Goal: Task Accomplishment & Management: Manage account settings

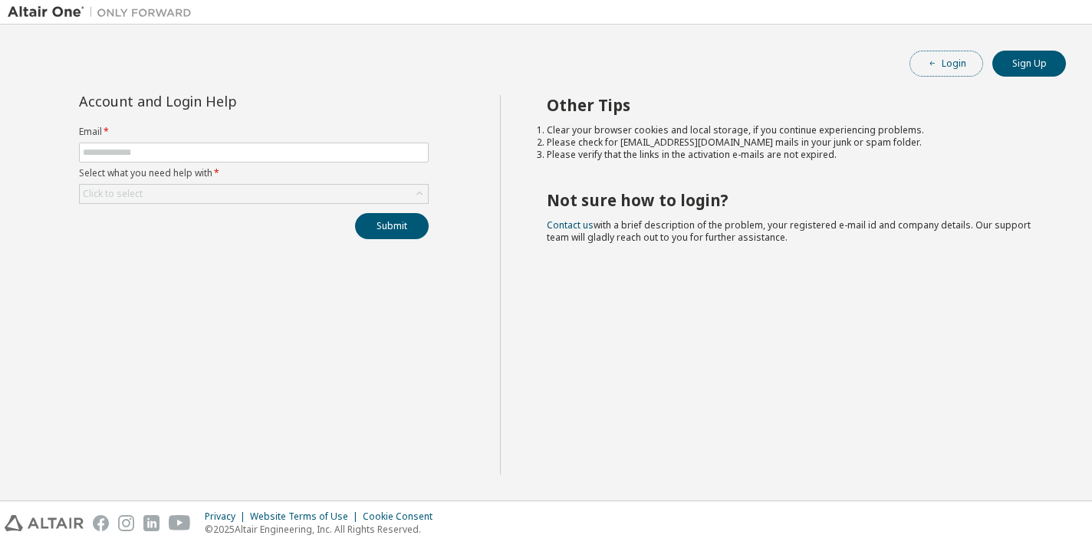
click at [939, 69] on span "button" at bounding box center [933, 64] width 12 height 12
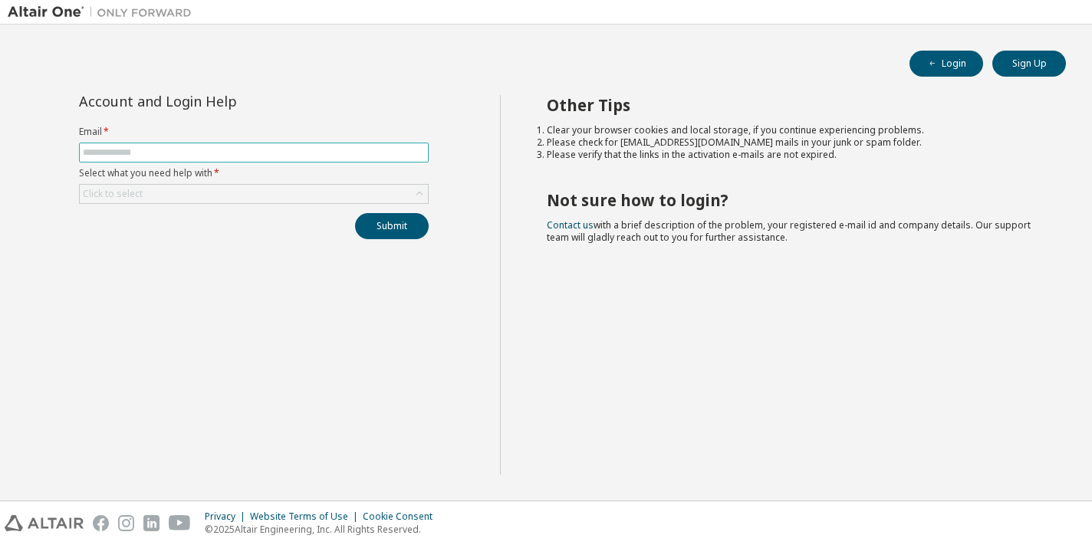
click at [229, 158] on span at bounding box center [254, 153] width 350 height 20
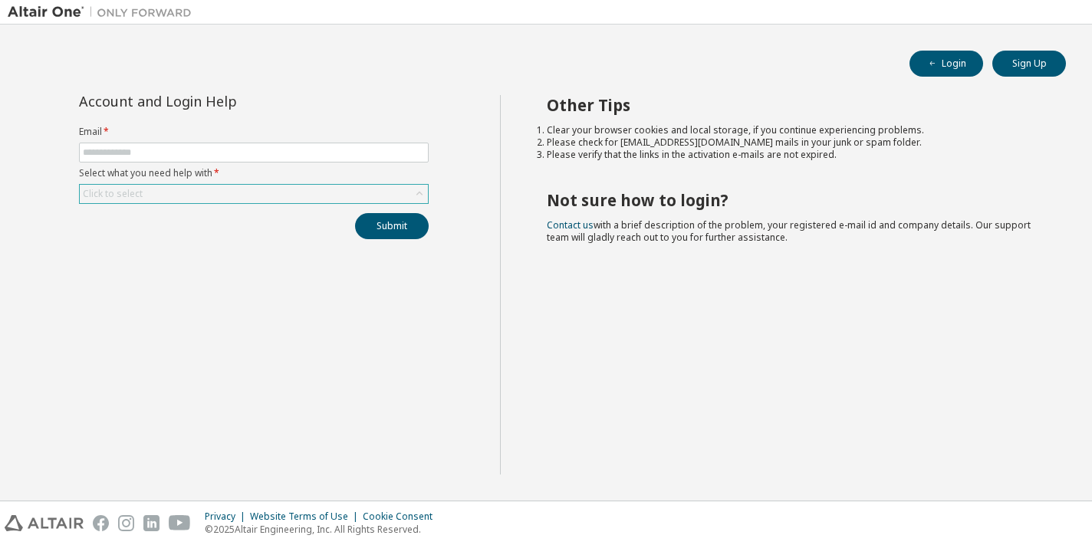
click at [248, 199] on div "Click to select" at bounding box center [254, 194] width 348 height 18
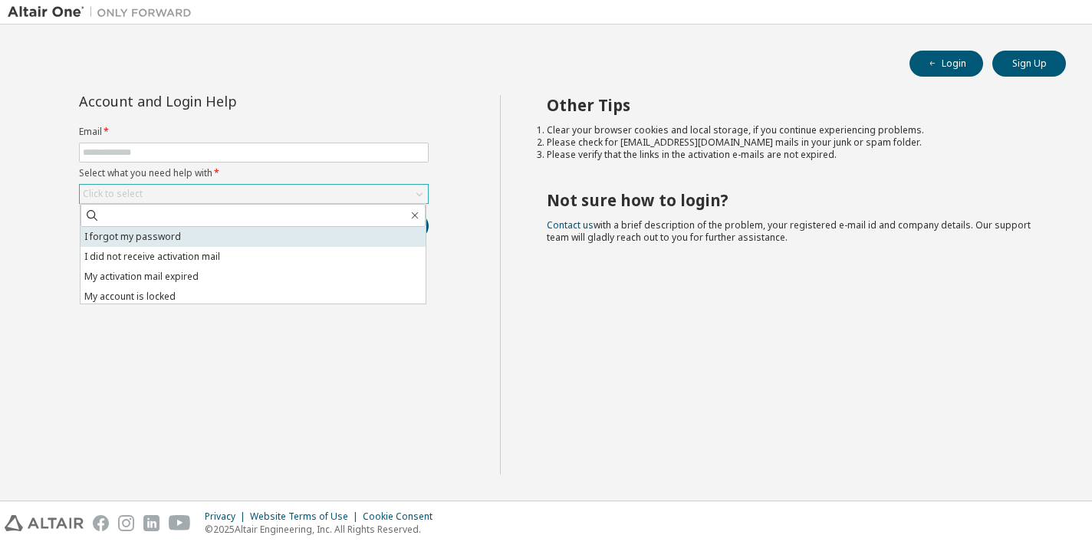
click at [248, 233] on li "I forgot my password" at bounding box center [253, 237] width 345 height 20
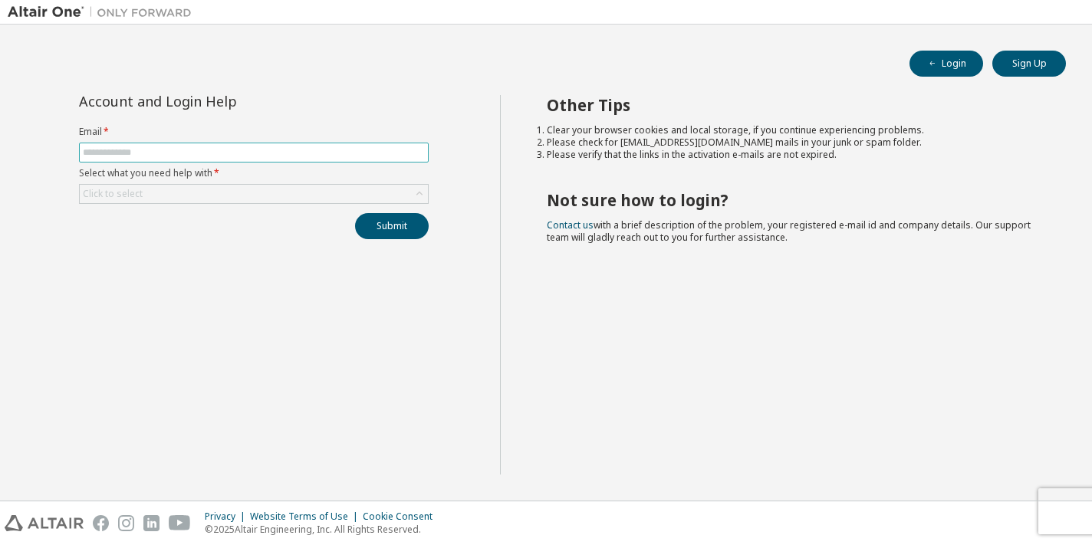
click at [318, 155] on input "text" at bounding box center [254, 153] width 342 height 12
type input "**********"
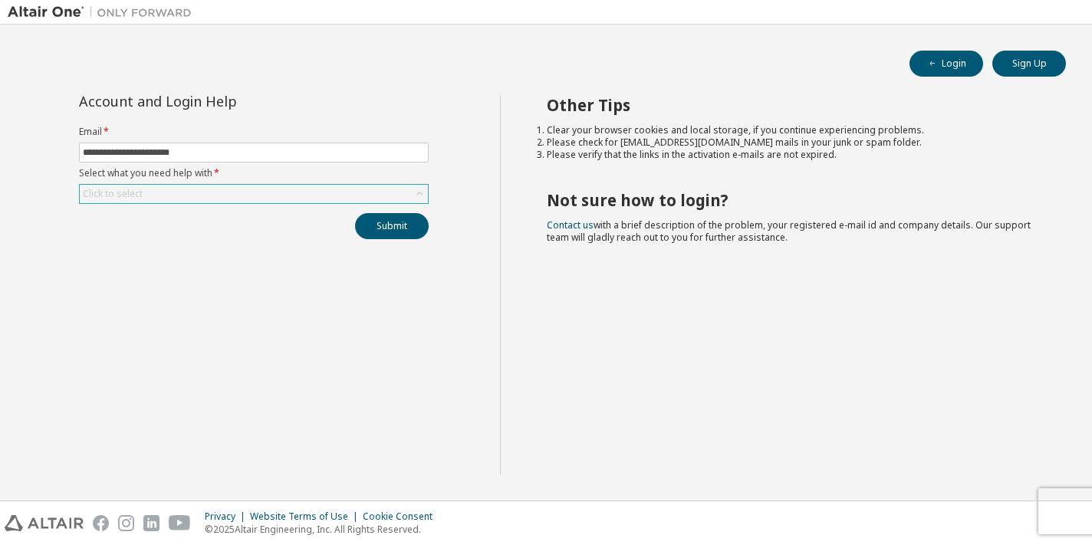
click at [318, 186] on div "Click to select" at bounding box center [254, 194] width 348 height 18
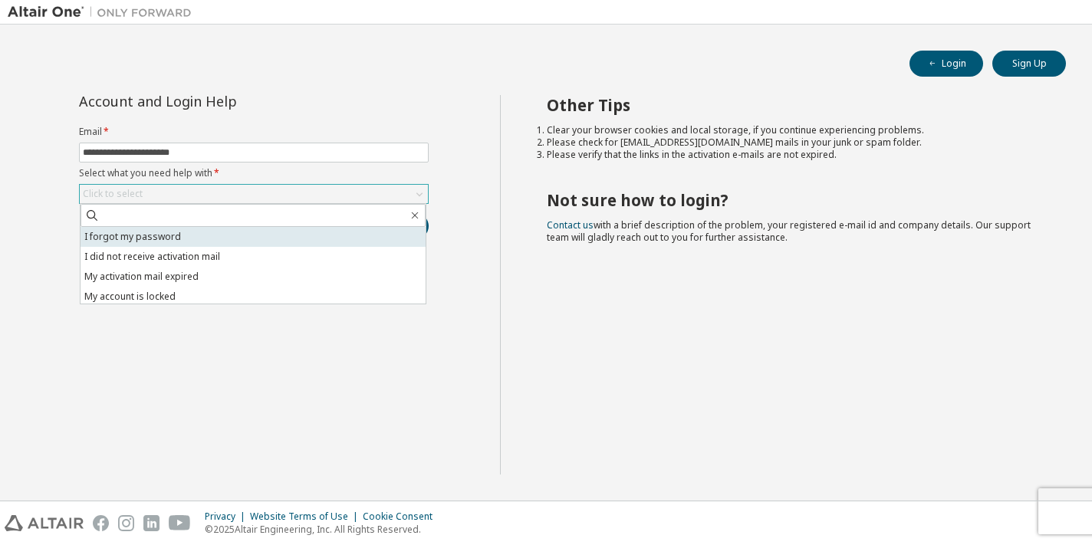
click at [248, 241] on li "I forgot my password" at bounding box center [253, 237] width 345 height 20
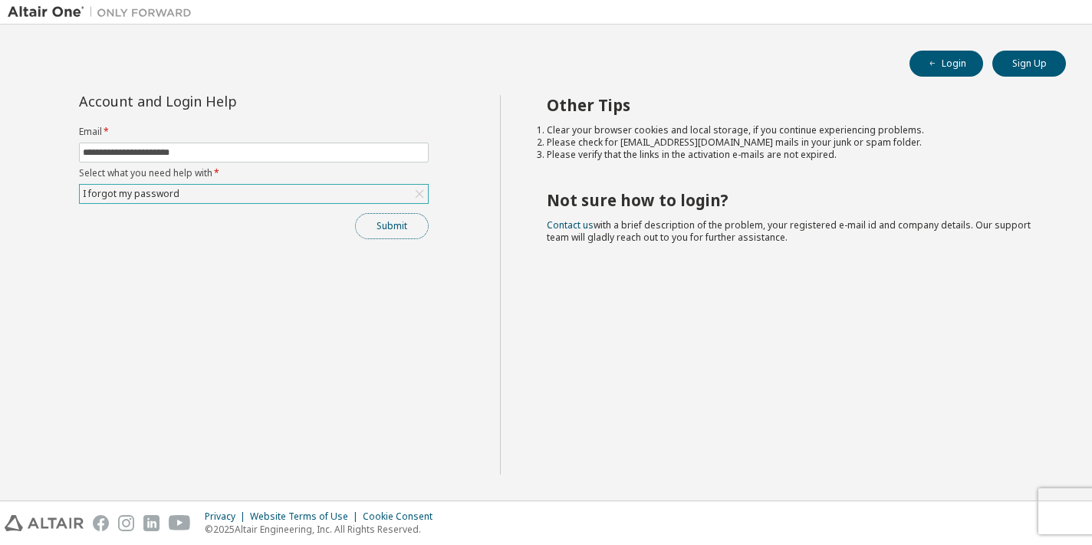
click at [391, 226] on button "Submit" at bounding box center [392, 226] width 74 height 26
